Goal: Task Accomplishment & Management: Manage account settings

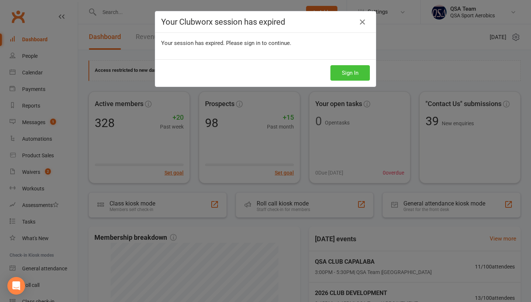
click at [343, 76] on button "Sign In" at bounding box center [349, 72] width 39 height 15
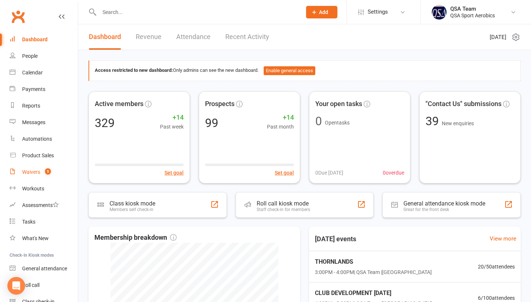
click at [29, 174] on div "Waivers" at bounding box center [31, 172] width 18 height 6
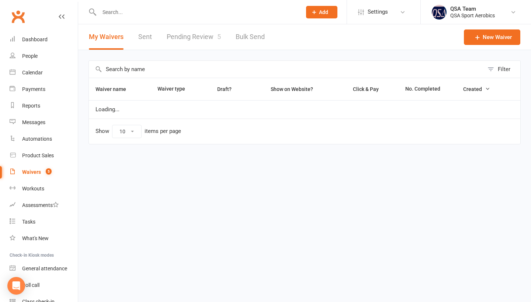
click at [192, 48] on link "Pending Review 5" at bounding box center [194, 36] width 54 height 25
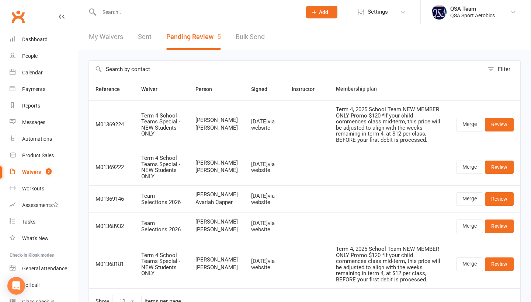
click at [184, 35] on button "Pending Review 5" at bounding box center [193, 36] width 55 height 25
click at [42, 34] on link "Dashboard" at bounding box center [44, 39] width 68 height 17
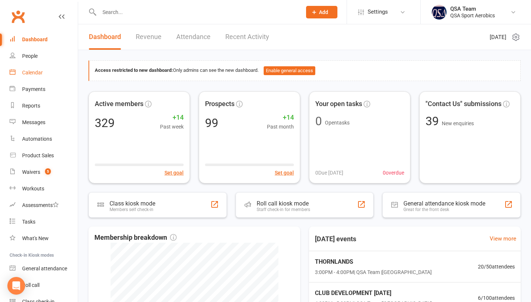
click at [35, 71] on div "Calendar" at bounding box center [32, 73] width 21 height 6
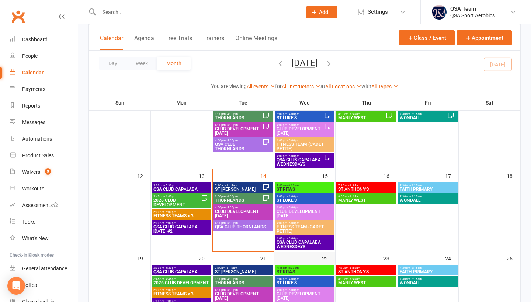
scroll to position [116, 0]
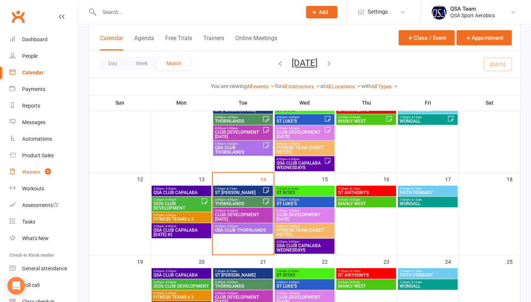
click at [39, 175] on link "Waivers 5" at bounding box center [44, 172] width 68 height 17
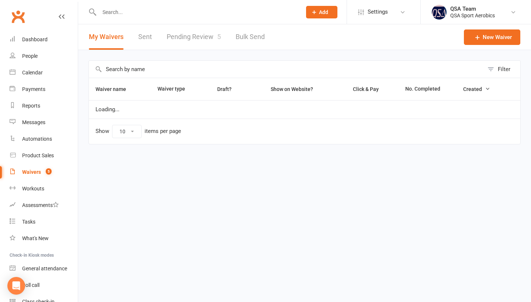
click at [188, 38] on link "Pending Review 5" at bounding box center [194, 36] width 54 height 25
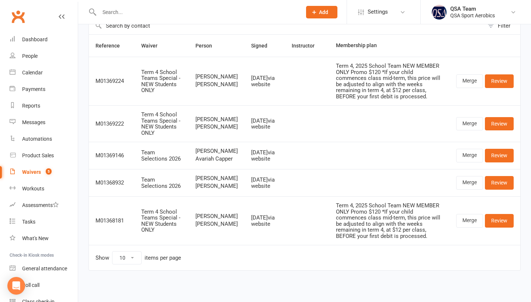
scroll to position [57, 0]
click at [37, 176] on link "Waivers 5" at bounding box center [44, 172] width 68 height 17
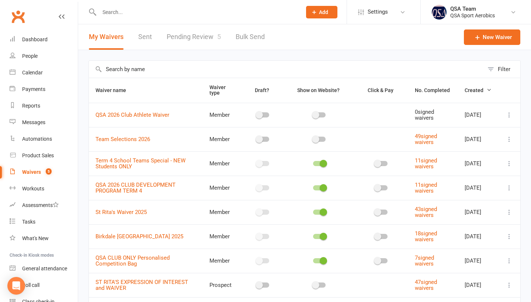
click at [507, 165] on icon at bounding box center [508, 163] width 7 height 7
click at [491, 208] on link "Copy external link to clipboard" at bounding box center [469, 209] width 87 height 15
click at [507, 189] on icon at bounding box center [508, 187] width 7 height 7
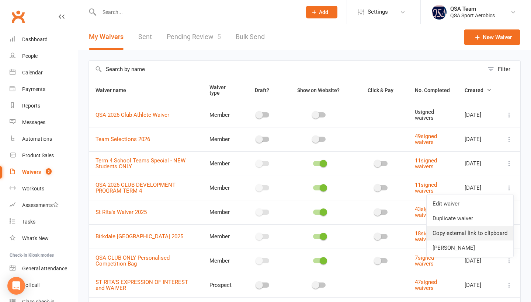
click at [483, 233] on link "Copy external link to clipboard" at bounding box center [469, 233] width 87 height 15
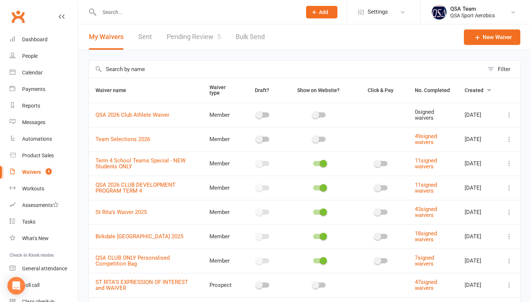
click at [186, 41] on link "Pending Review 5" at bounding box center [194, 36] width 54 height 25
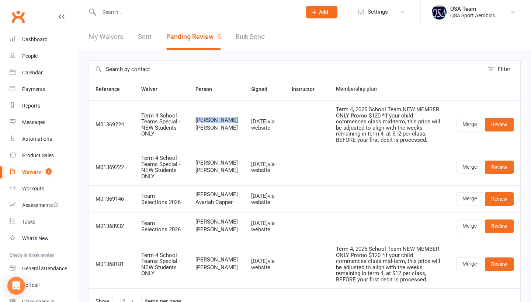
drag, startPoint x: 214, startPoint y: 119, endPoint x: 189, endPoint y: 113, distance: 25.7
click at [189, 113] on td "Jenny Menzies Eva Menzies" at bounding box center [217, 124] width 56 height 49
copy span "Jenny Menzies"
click at [495, 122] on link "Review" at bounding box center [499, 124] width 29 height 13
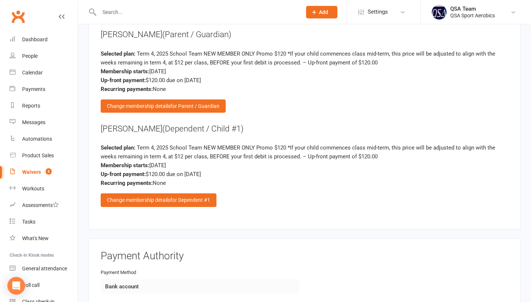
scroll to position [862, 0]
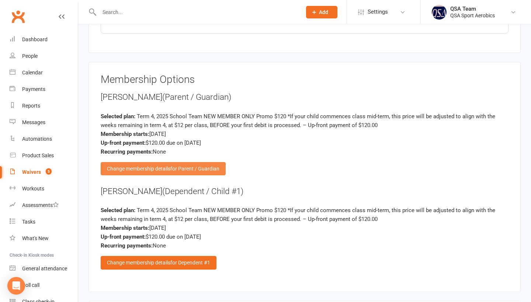
click at [194, 166] on span "for Parent / Guardian" at bounding box center [194, 169] width 49 height 6
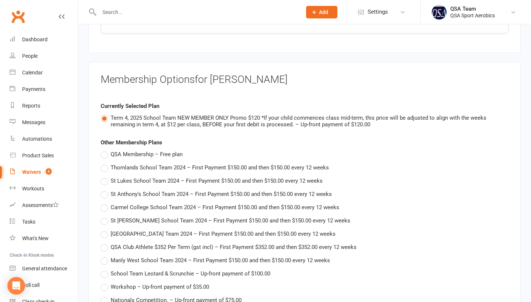
click at [159, 150] on span "QSA Membership – Free plan" at bounding box center [147, 154] width 72 height 8
click at [105, 150] on input "QSA Membership – Free plan" at bounding box center [103, 150] width 5 height 0
type input "QSA Membership"
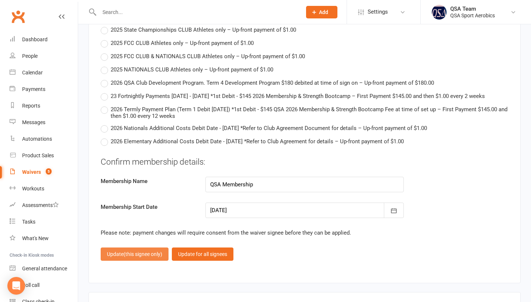
click at [142, 257] on span "(this signee only)" at bounding box center [142, 254] width 39 height 6
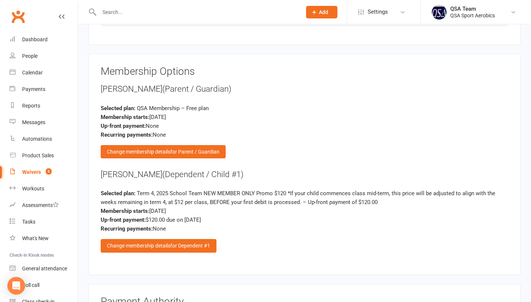
scroll to position [885, 0]
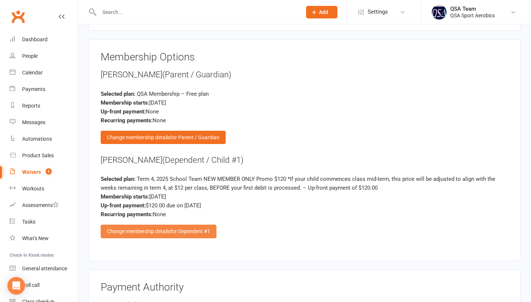
click at [167, 230] on div "Change membership details for Dependent #1" at bounding box center [159, 231] width 116 height 13
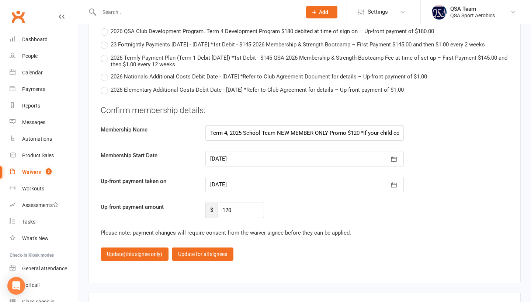
scroll to position [1884, 0]
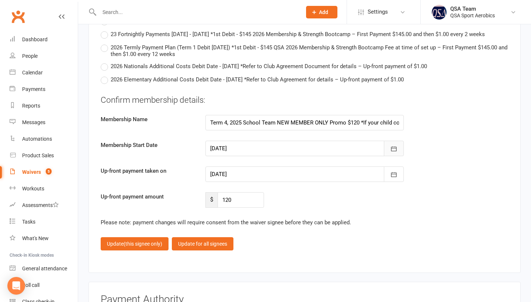
click at [392, 153] on icon "button" at bounding box center [393, 148] width 7 height 7
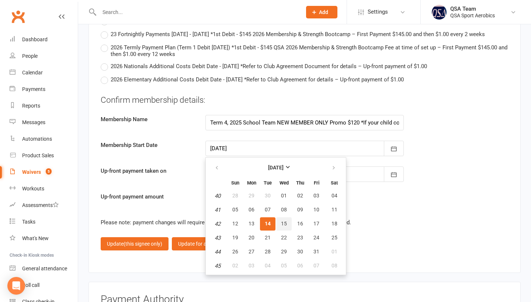
click at [285, 227] on span "15" at bounding box center [284, 224] width 6 height 6
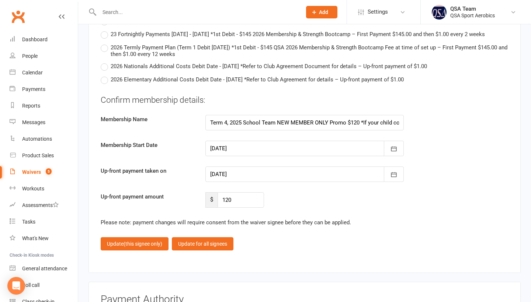
type input "15 Oct 2025"
click at [393, 178] on icon "button" at bounding box center [393, 174] width 7 height 7
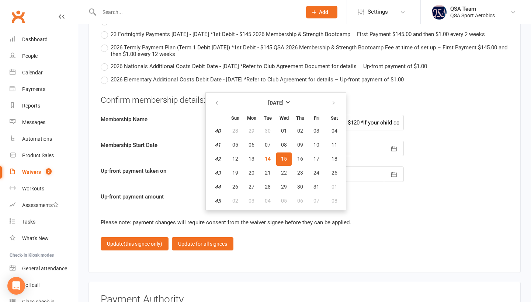
click at [283, 162] on span "15" at bounding box center [284, 159] width 6 height 6
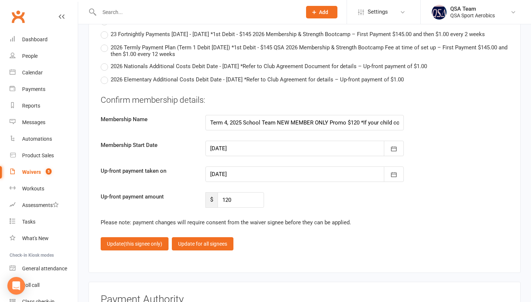
click at [324, 217] on fieldset "Confirm membership details: Membership Name Term 4, 2025 School Team NEW MEMBER…" at bounding box center [305, 172] width 408 height 156
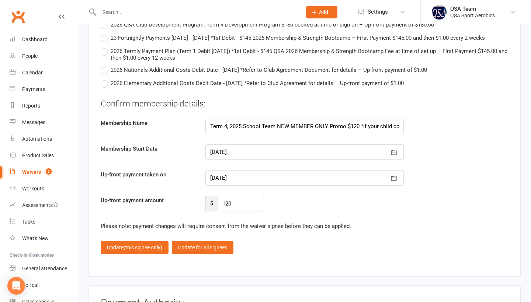
scroll to position [1880, 0]
click at [303, 212] on div "Up-front payment amount $ 120" at bounding box center [304, 203] width 419 height 15
click at [105, 254] on button "Update (this signee only)" at bounding box center [135, 247] width 68 height 13
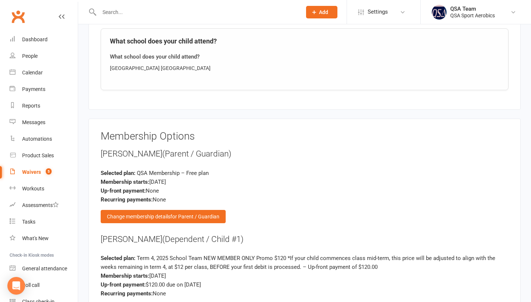
scroll to position [806, 0]
drag, startPoint x: 99, startPoint y: 234, endPoint x: 147, endPoint y: 235, distance: 47.9
click at [147, 235] on div "Membership Options Jenny Menzies (Parent / Guardian) Selected plan: QSA Members…" at bounding box center [304, 228] width 432 height 221
copy div "Eva Menzies"
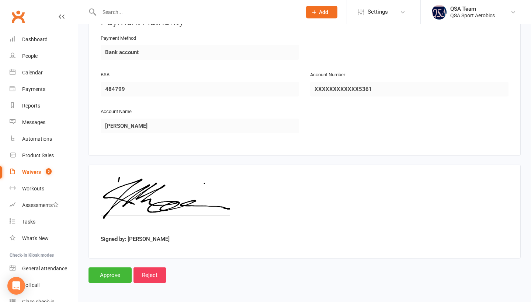
scroll to position [1150, 0]
click at [107, 276] on input "Approve" at bounding box center [109, 275] width 43 height 15
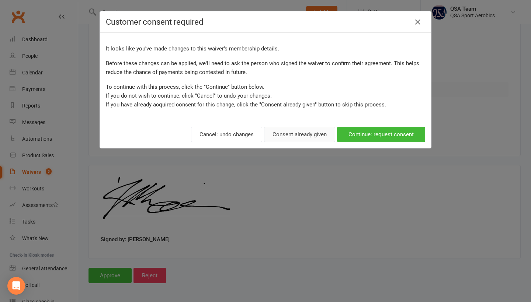
click at [289, 135] on button "Consent already given" at bounding box center [299, 134] width 71 height 15
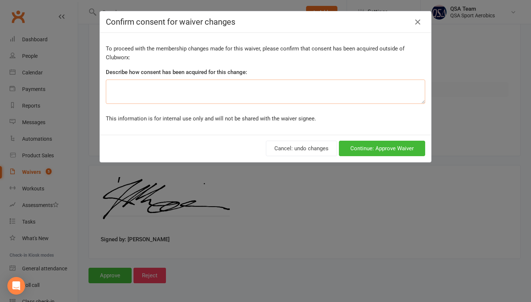
click at [216, 98] on textarea at bounding box center [265, 92] width 319 height 24
type textarea "removed parent membership"
click at [364, 149] on button "Continue: Approve Waiver" at bounding box center [382, 148] width 86 height 15
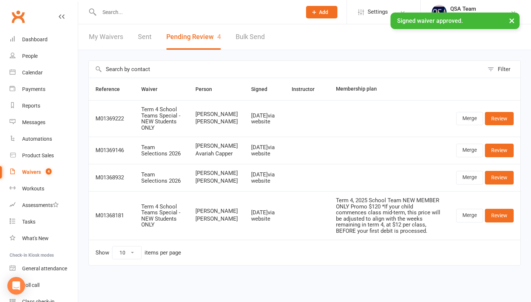
click at [31, 73] on div "Calendar" at bounding box center [32, 73] width 21 height 6
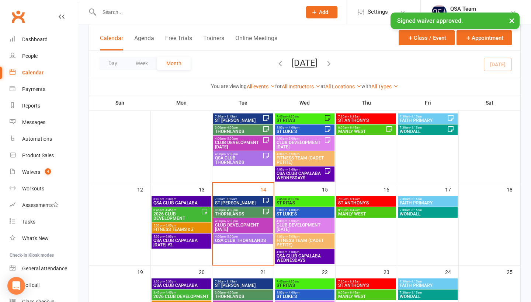
scroll to position [112, 0]
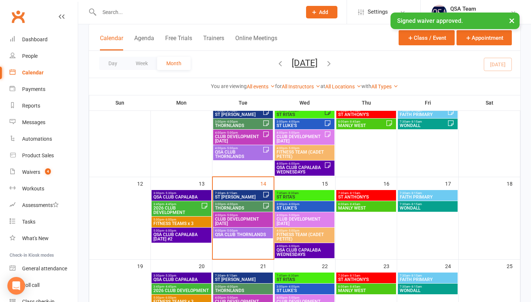
click at [421, 196] on span "FAITH PRIMARY" at bounding box center [427, 197] width 57 height 4
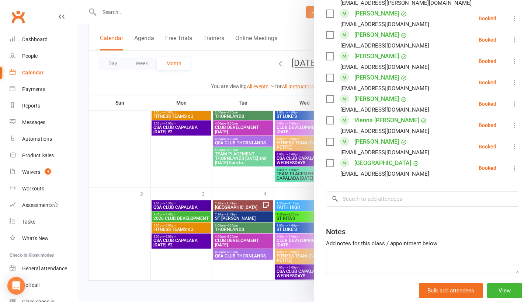
scroll to position [710, 0]
click at [363, 192] on input "search" at bounding box center [422, 199] width 193 height 15
paste input "Eva Menzies"
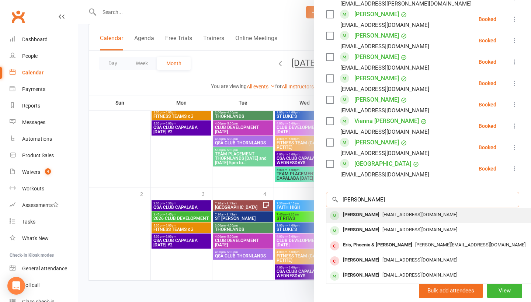
type input "Eva Menzies"
click at [358, 210] on div "Eva Menzies" at bounding box center [361, 215] width 42 height 11
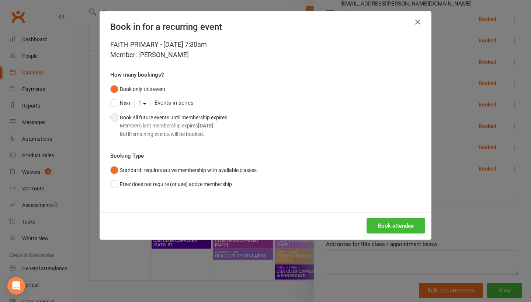
click at [192, 124] on div "Member's last membership expires Jan 13, 2026" at bounding box center [173, 126] width 107 height 8
click at [394, 226] on button "Book attendee" at bounding box center [395, 225] width 59 height 15
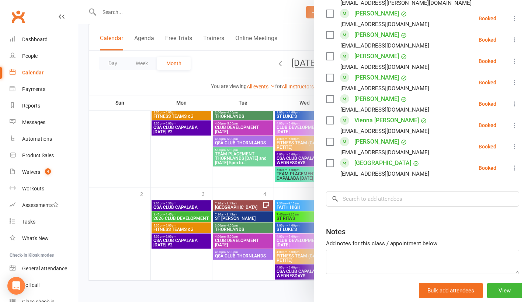
scroll to position [732, 0]
click at [28, 178] on link "Waivers 4" at bounding box center [44, 172] width 68 height 17
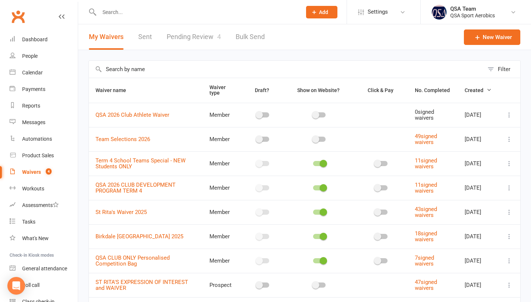
click at [202, 34] on link "Pending Review 4" at bounding box center [194, 36] width 54 height 25
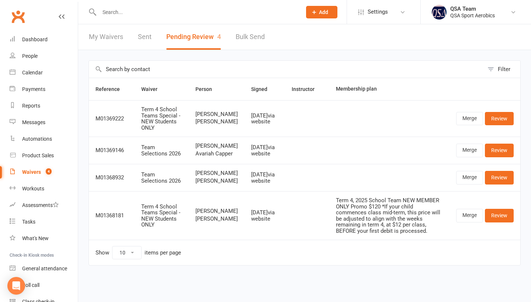
scroll to position [16, 0]
drag, startPoint x: 191, startPoint y: 109, endPoint x: 211, endPoint y: 116, distance: 21.6
click at [211, 116] on td "Lauren Thwaites Frankie Thwaites" at bounding box center [217, 118] width 56 height 36
drag, startPoint x: 216, startPoint y: 101, endPoint x: 184, endPoint y: 94, distance: 32.5
click at [184, 100] on tr "M01369222 Term 4 School Teams Special - NEW Students ONLY Lauren Thwaites Frank…" at bounding box center [304, 118] width 431 height 36
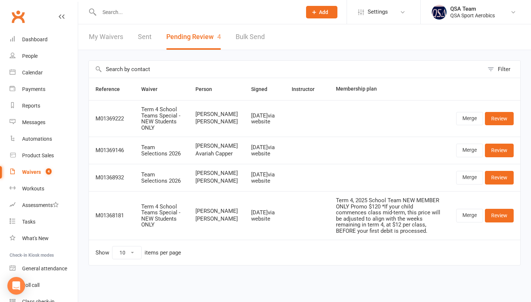
click at [189, 100] on td "Lauren Thwaites Frankie Thwaites" at bounding box center [217, 118] width 56 height 36
drag, startPoint x: 189, startPoint y: 95, endPoint x: 221, endPoint y: 101, distance: 32.7
click at [222, 102] on td "Lauren Thwaites Frankie Thwaites" at bounding box center [217, 118] width 56 height 36
copy span "Lauren Thwaites"
click at [503, 112] on link "Review" at bounding box center [499, 118] width 29 height 13
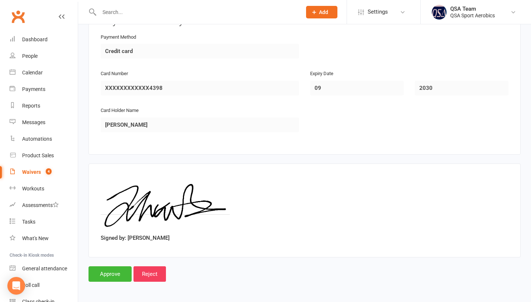
scroll to position [1177, 0]
click at [35, 41] on div "Dashboard" at bounding box center [34, 39] width 25 height 6
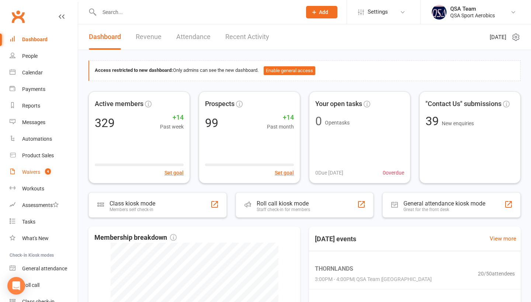
click at [41, 171] on link "Waivers 4" at bounding box center [44, 172] width 68 height 17
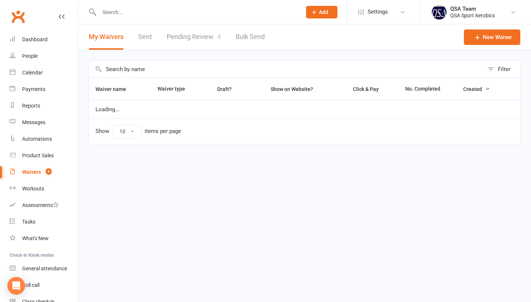
click at [205, 39] on link "Pending Review 4" at bounding box center [194, 36] width 54 height 25
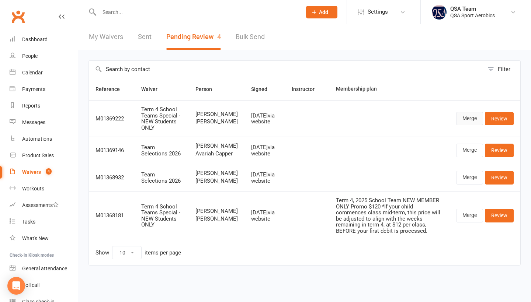
click at [470, 123] on link "Merge" at bounding box center [469, 118] width 27 height 13
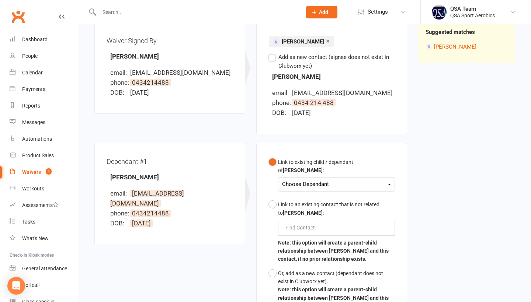
scroll to position [103, 0]
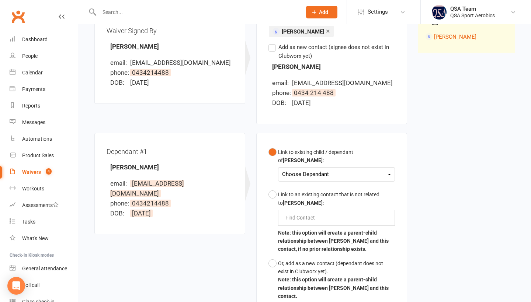
click at [354, 176] on div "Choose Dependant" at bounding box center [336, 174] width 109 height 10
click at [341, 196] on link "Frankie Thwaites" at bounding box center [318, 192] width 73 height 16
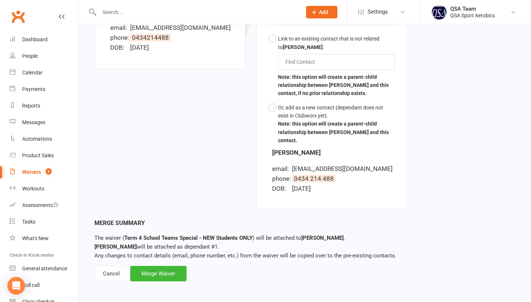
scroll to position [258, 0]
click at [171, 274] on div "Merge Waiver" at bounding box center [158, 273] width 56 height 15
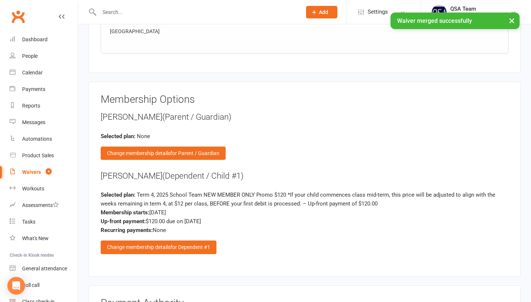
scroll to position [843, 0]
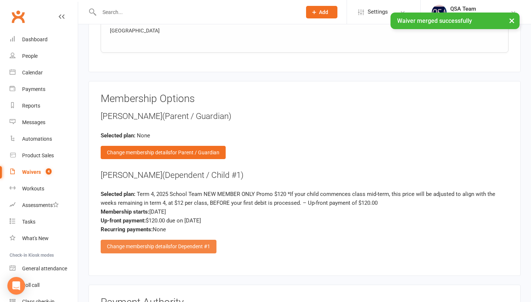
click at [178, 244] on span "for Dependent #1" at bounding box center [190, 247] width 40 height 6
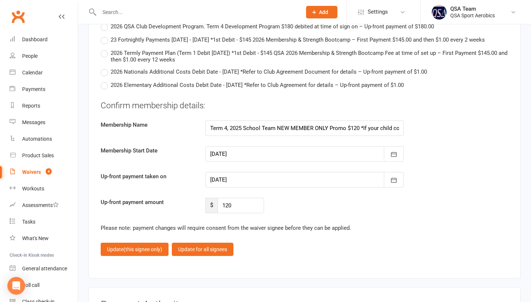
scroll to position [1881, 0]
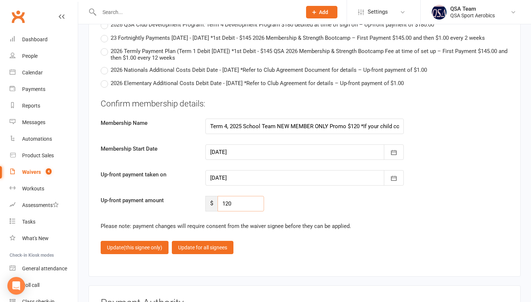
click at [238, 212] on input "120" at bounding box center [240, 203] width 46 height 15
type input "108"
click at [132, 251] on span "(this signee only)" at bounding box center [142, 248] width 39 height 6
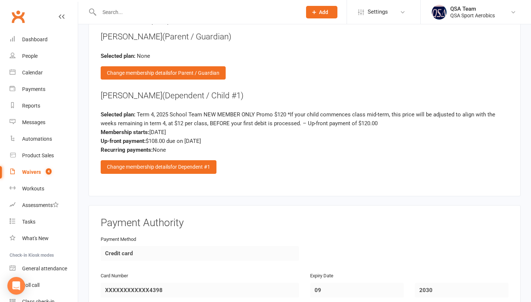
scroll to position [922, 0]
drag, startPoint x: 164, startPoint y: 91, endPoint x: 99, endPoint y: 90, distance: 64.1
click at [99, 90] on div "Membership Options Lauren Thwaites (Parent / Guardian) Selected plan: None Chan…" at bounding box center [304, 99] width 432 height 195
copy div "Frankie Thwaites"
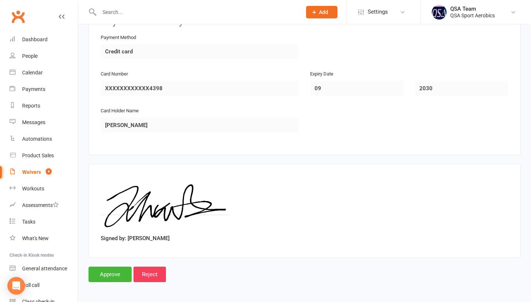
scroll to position [1124, 0]
click at [105, 272] on input "Approve" at bounding box center [109, 274] width 43 height 15
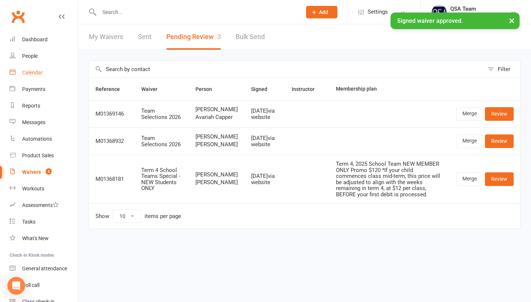
click at [28, 71] on div "Calendar" at bounding box center [32, 73] width 21 height 6
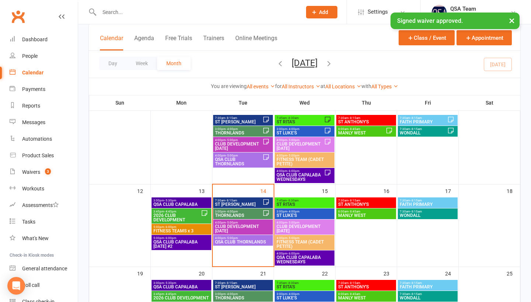
scroll to position [107, 0]
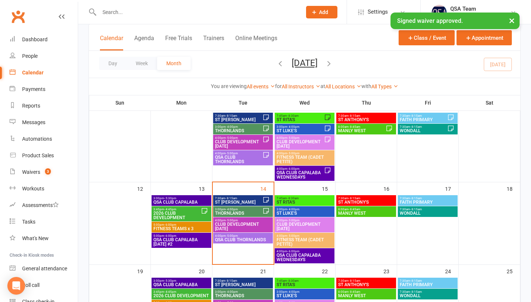
click at [228, 214] on span "THORNLANDS" at bounding box center [238, 213] width 48 height 4
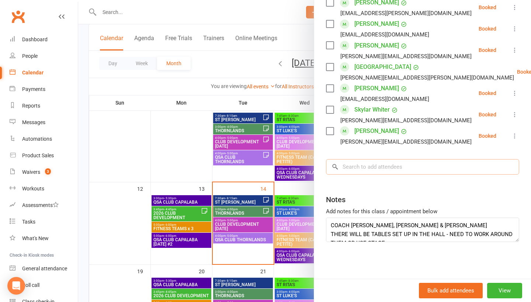
scroll to position [421, 0]
click at [379, 166] on input "search" at bounding box center [422, 166] width 193 height 15
paste input "Frankie Thwaites"
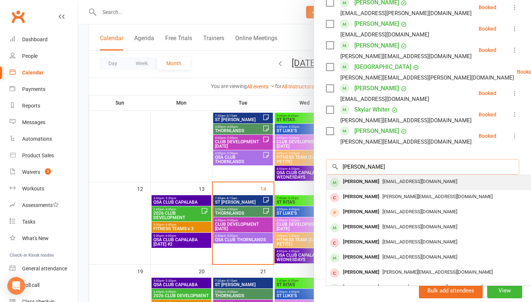
type input "Frankie Thwaites"
click at [376, 189] on div "Frankie Thwaites lauren_thwaites@hotmail.com" at bounding box center [436, 182] width 220 height 15
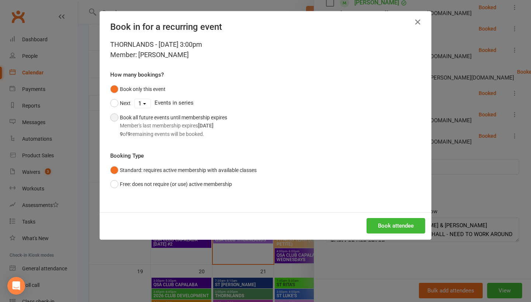
click at [179, 126] on div "Member's last membership expires Jan 12, 2026" at bounding box center [173, 126] width 107 height 8
click at [403, 226] on button "Book attendee" at bounding box center [395, 225] width 59 height 15
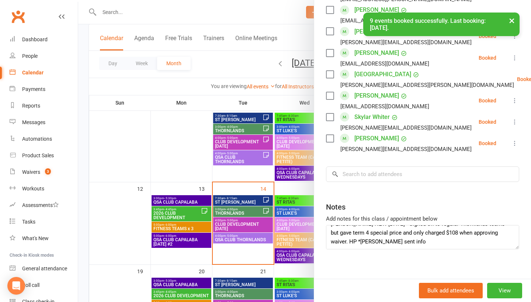
scroll to position [44, 0]
click at [137, 158] on div at bounding box center [304, 151] width 452 height 302
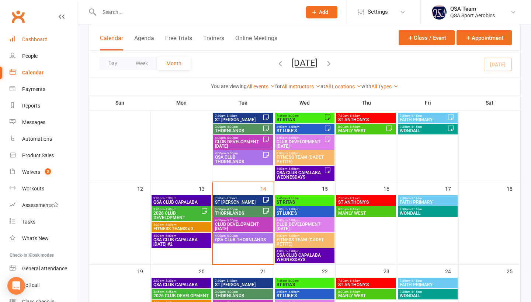
click at [35, 39] on div "Dashboard" at bounding box center [34, 39] width 25 height 6
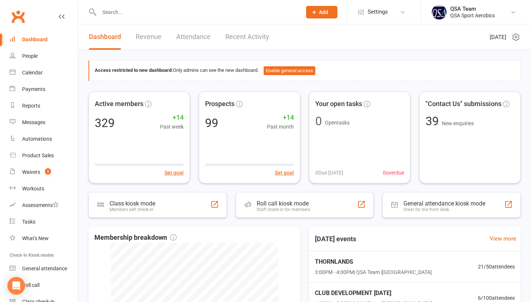
click at [258, 41] on link "Recent Activity" at bounding box center [247, 36] width 44 height 25
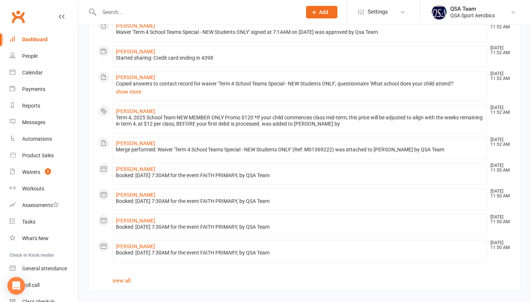
scroll to position [377, 0]
click at [124, 170] on link "Eva Menzies" at bounding box center [135, 170] width 39 height 6
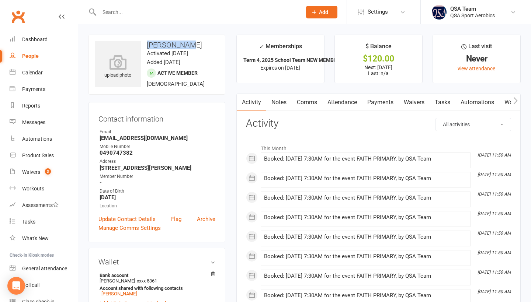
drag, startPoint x: 191, startPoint y: 45, endPoint x: 147, endPoint y: 45, distance: 44.2
click at [146, 45] on h3 "Eva Menzies" at bounding box center [157, 45] width 124 height 8
copy h3 "Eva Menzies"
drag, startPoint x: 97, startPoint y: 136, endPoint x: 185, endPoint y: 136, distance: 87.7
click at [185, 136] on div "Contact information Owner Email jennysmenzies@gmail.com Mobile Number 049074738…" at bounding box center [156, 172] width 137 height 140
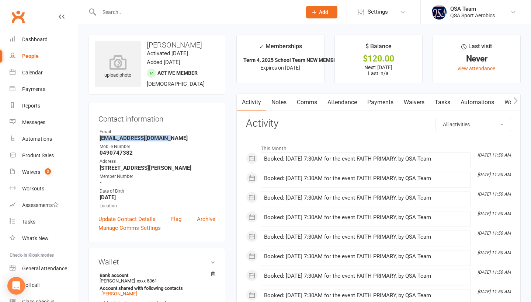
copy strong "jennysmenzies@gmail.com"
click at [166, 13] on input "text" at bounding box center [196, 12] width 199 height 10
paste input "Frankie Thwaites"
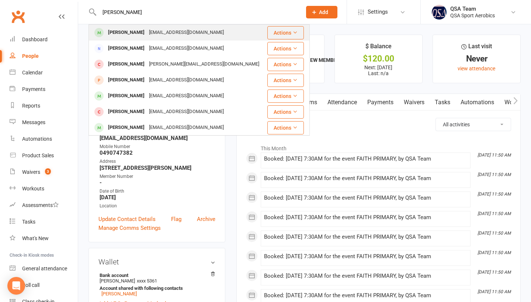
type input "Frankie Thwaites"
click at [146, 34] on div "Frankie Thwaites" at bounding box center [126, 32] width 41 height 11
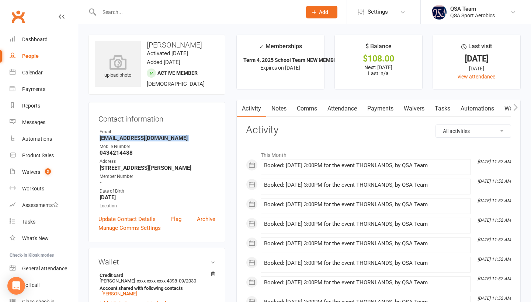
drag, startPoint x: 96, startPoint y: 139, endPoint x: 180, endPoint y: 141, distance: 84.0
click at [180, 141] on div "Contact information Owner Email lauren_thwaites@hotmail.com Mobile Number 04342…" at bounding box center [156, 172] width 137 height 140
copy strong "lauren_thwaites@hotmail.com"
click at [34, 172] on div "Waivers" at bounding box center [31, 172] width 18 height 6
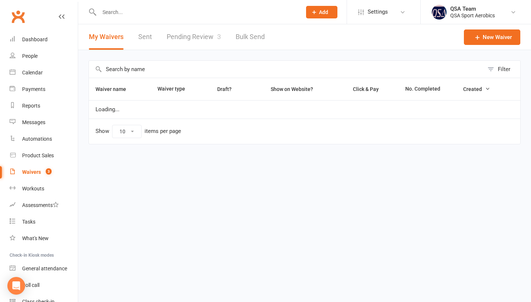
click at [193, 42] on link "Pending Review 3" at bounding box center [194, 36] width 54 height 25
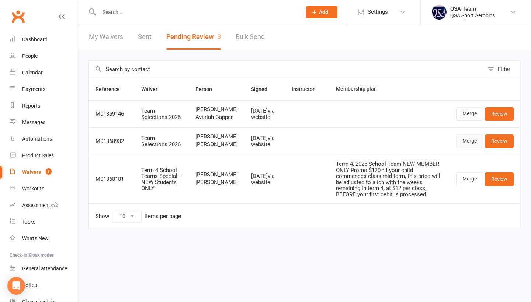
click at [469, 148] on link "Merge" at bounding box center [469, 140] width 27 height 13
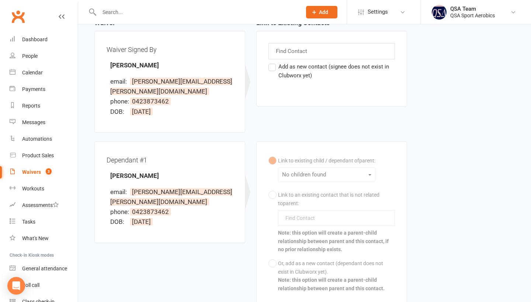
scroll to position [84, 0]
click at [296, 165] on div "Link to existing child / dependant of parent : No children found Link to an exi…" at bounding box center [331, 225] width 126 height 142
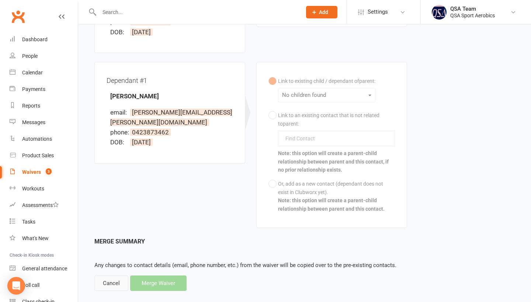
scroll to position [163, 0]
click at [111, 276] on div "Cancel" at bounding box center [111, 283] width 34 height 15
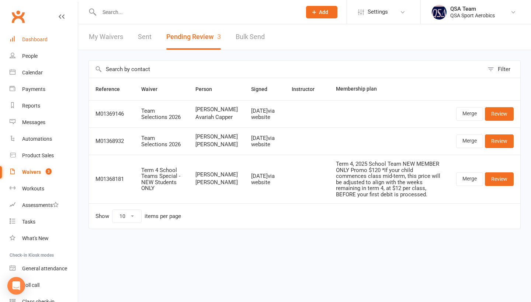
click at [45, 42] on div "Dashboard" at bounding box center [34, 39] width 25 height 6
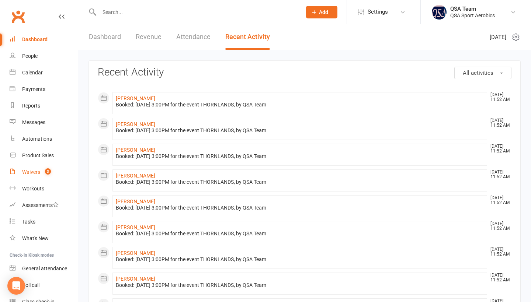
click at [33, 169] on div "Waivers" at bounding box center [31, 172] width 18 height 6
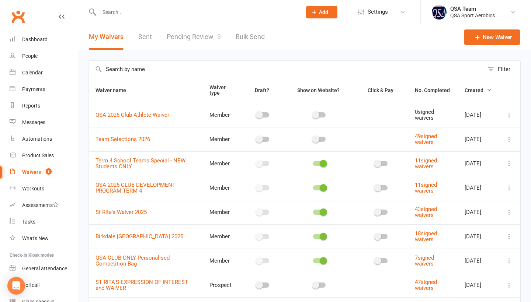
click at [195, 32] on link "Pending Review 3" at bounding box center [194, 36] width 54 height 25
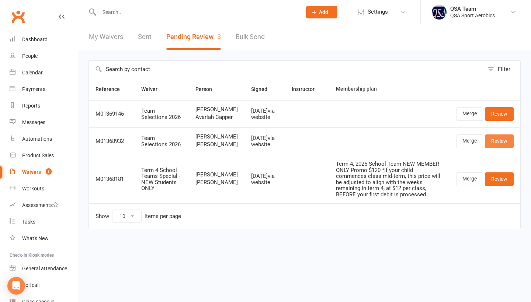
click at [500, 148] on link "Review" at bounding box center [499, 140] width 29 height 13
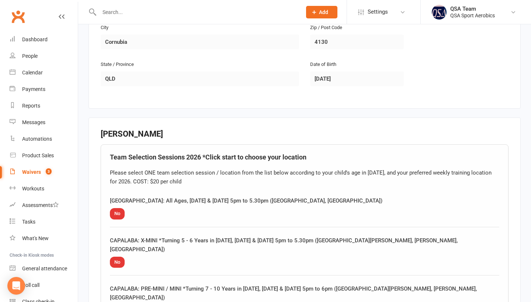
scroll to position [521, 0]
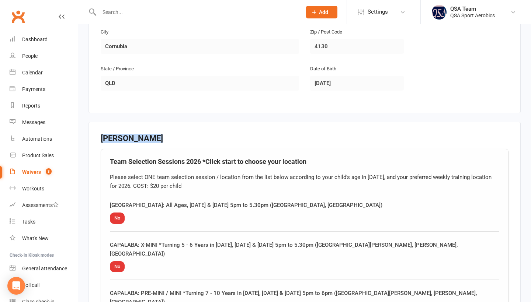
copy h3 "Isla Thornton"
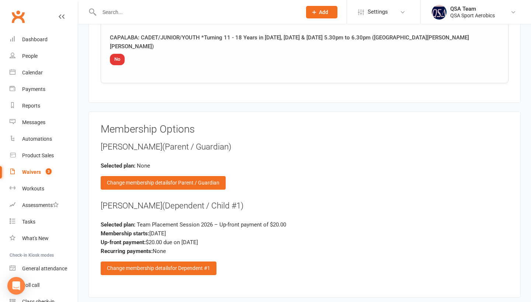
scroll to position [828, 0]
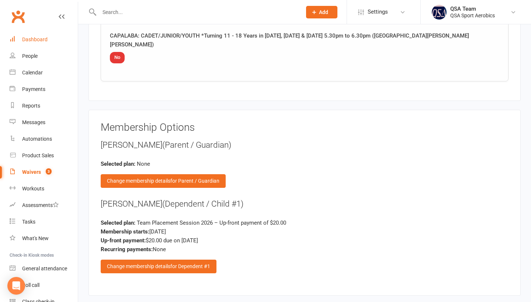
click at [40, 39] on div "Dashboard" at bounding box center [34, 39] width 25 height 6
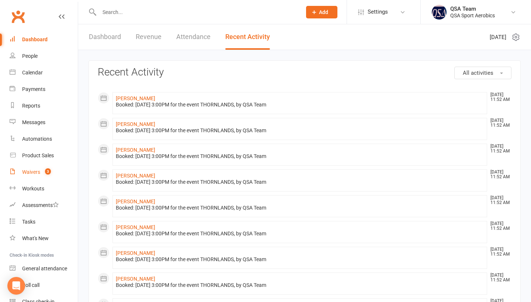
click at [40, 175] on link "Waivers 3" at bounding box center [44, 172] width 68 height 17
